Goal: Information Seeking & Learning: Learn about a topic

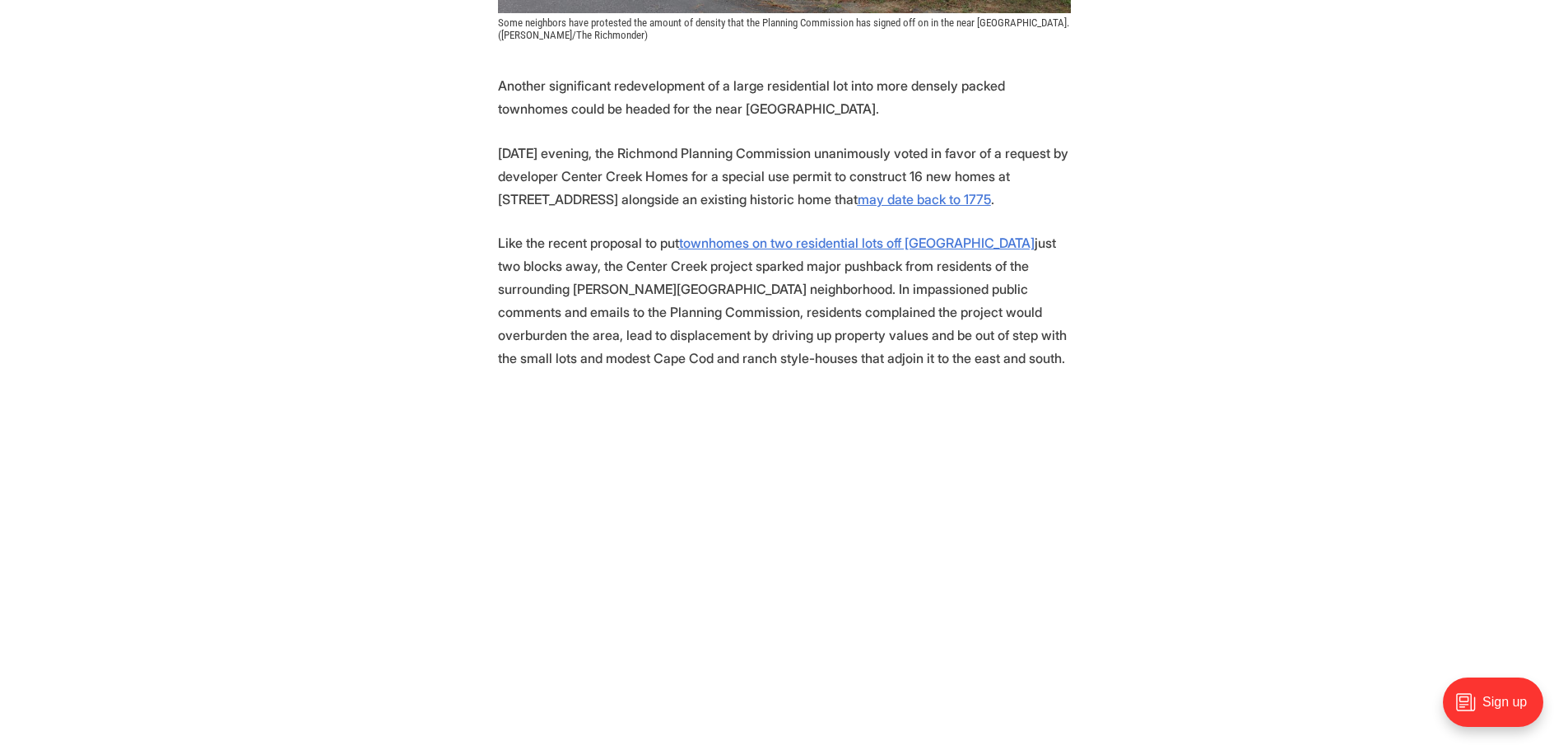
scroll to position [741, 0]
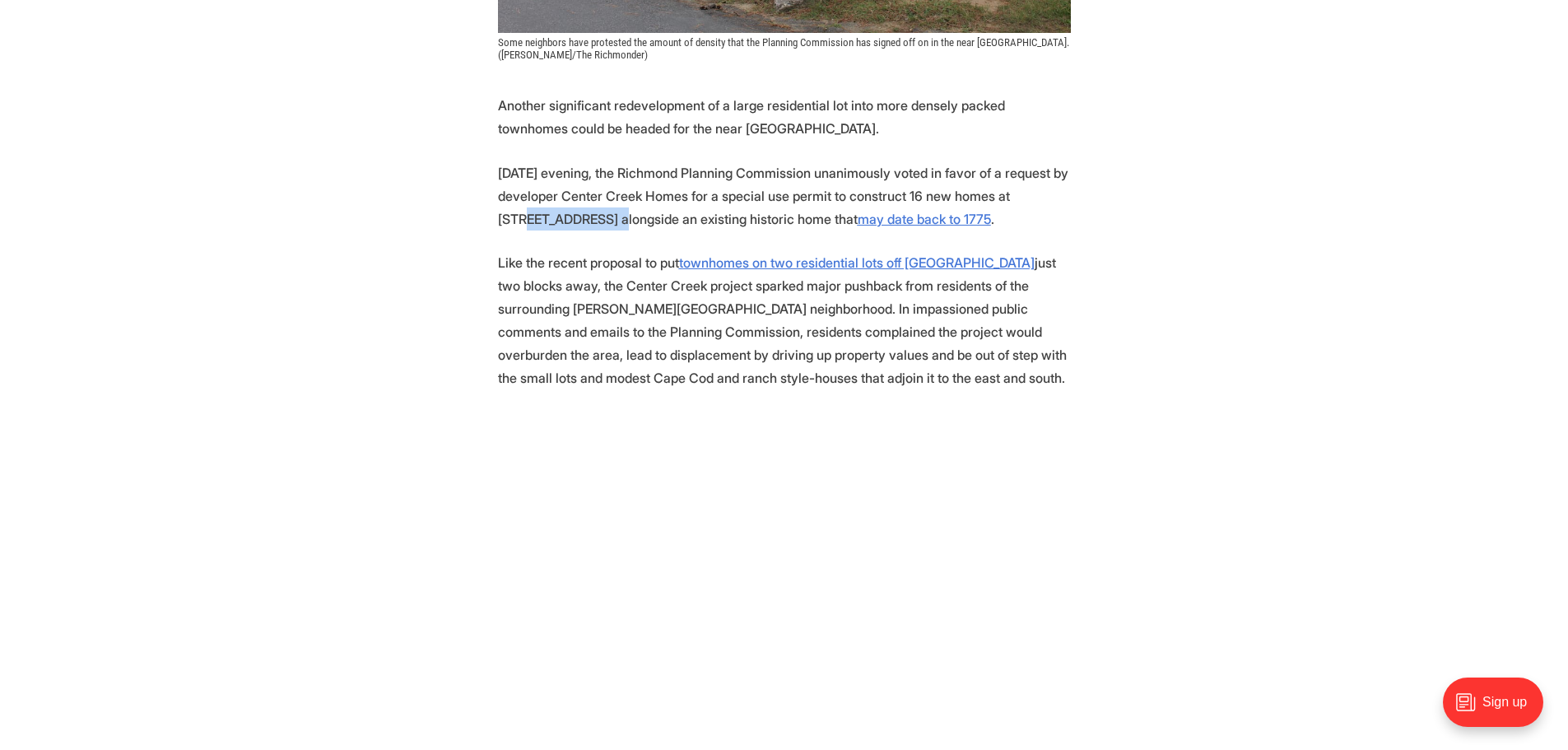
drag, startPoint x: 495, startPoint y: 220, endPoint x: 590, endPoint y: 224, distance: 95.1
copy p "3923 Grove Ave"
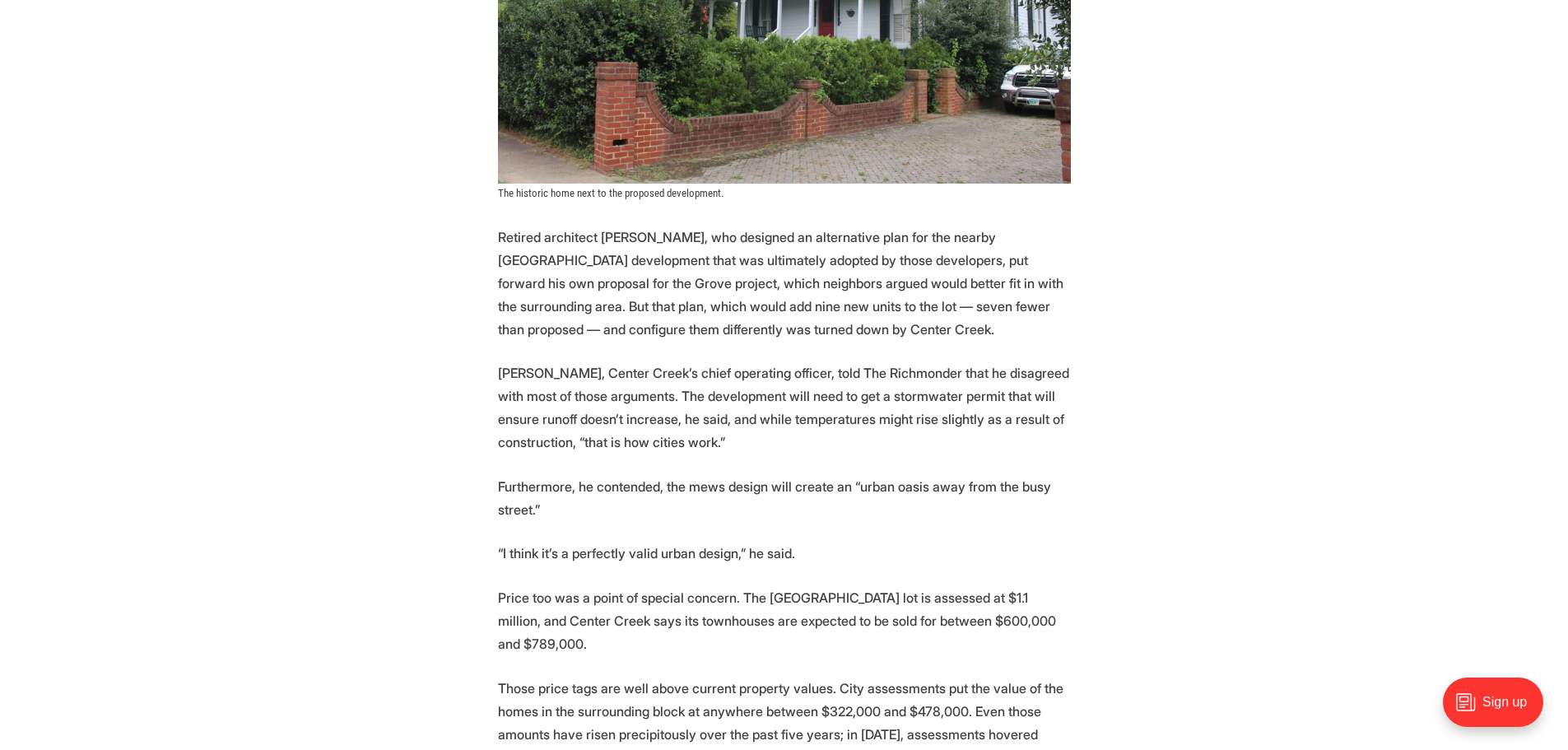
scroll to position [4364, 0]
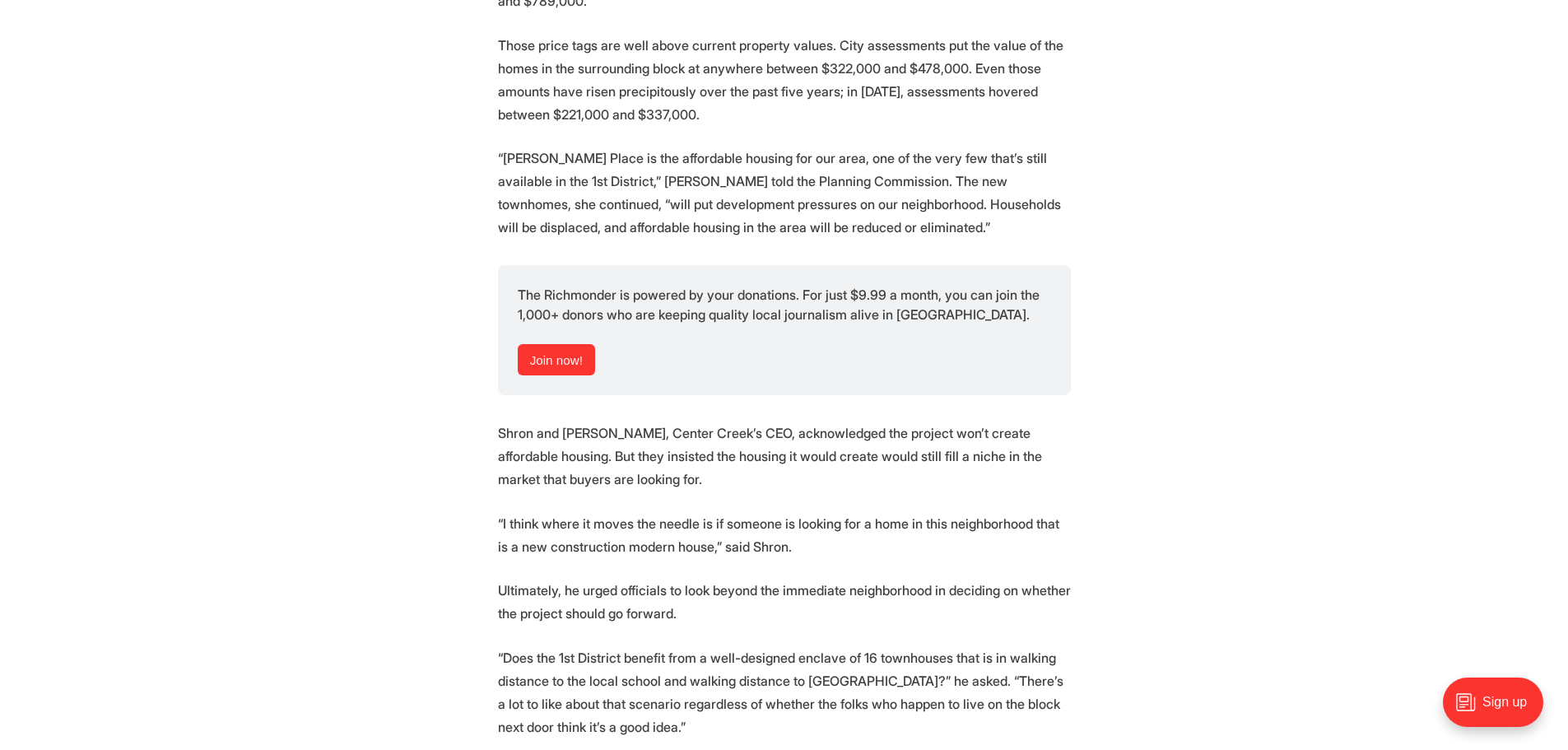
scroll to position [5105, 0]
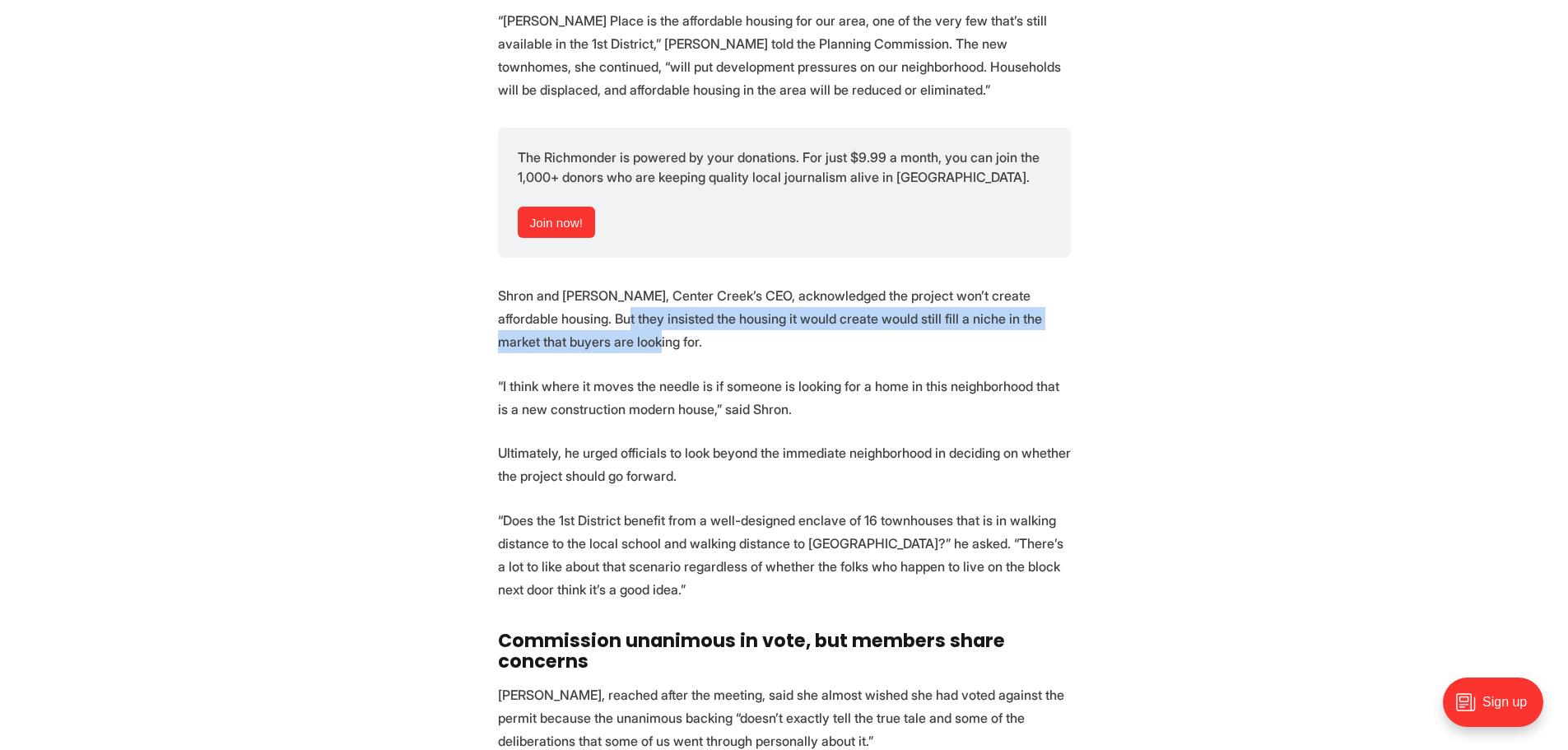
drag, startPoint x: 577, startPoint y: 277, endPoint x: 604, endPoint y: 299, distance: 34.8
click at [604, 299] on p "Shron and [PERSON_NAME], Center Creek’s CEO, acknowledged the project won’t cre…" at bounding box center [784, 319] width 573 height 70
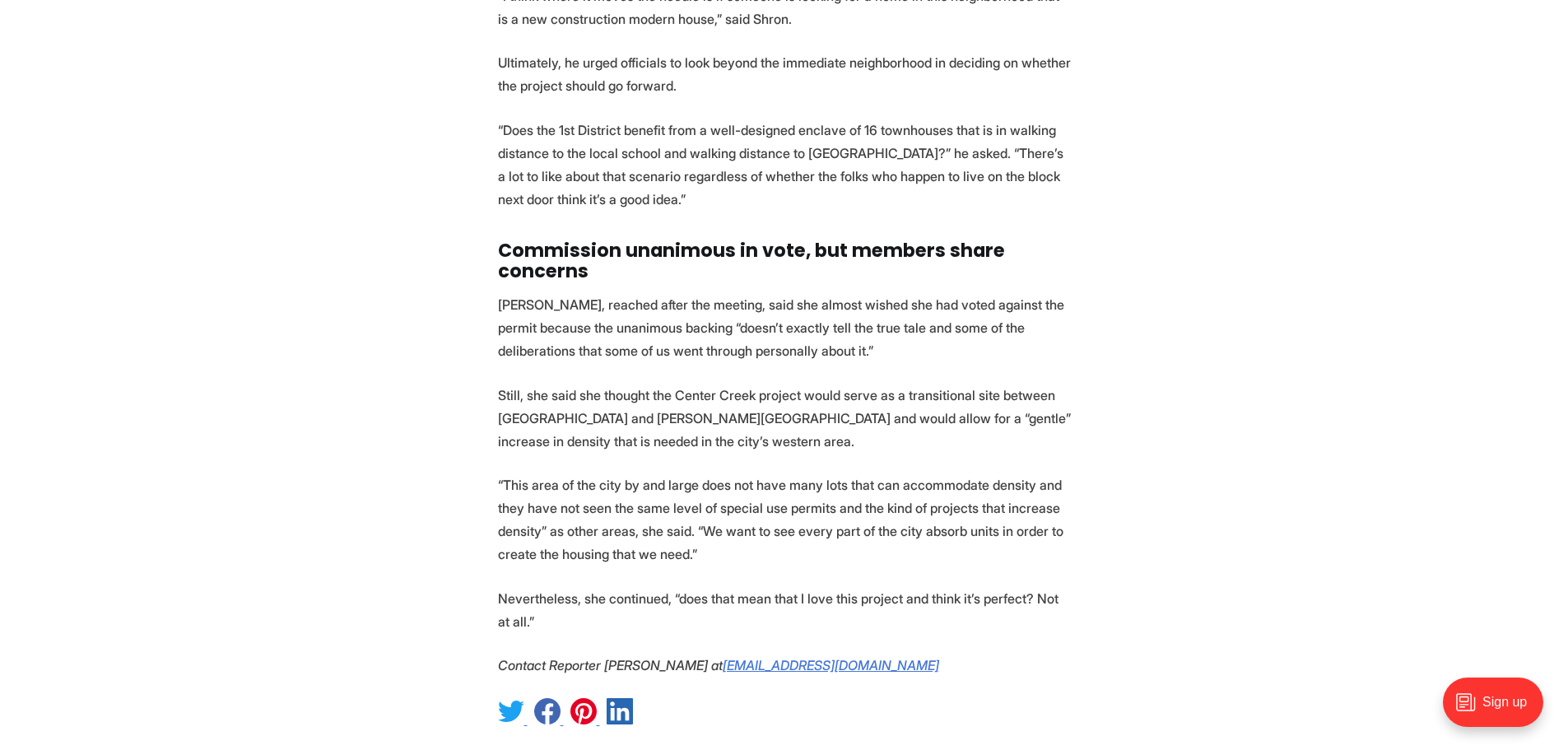
scroll to position [5517, 0]
